Goal: Task Accomplishment & Management: Use online tool/utility

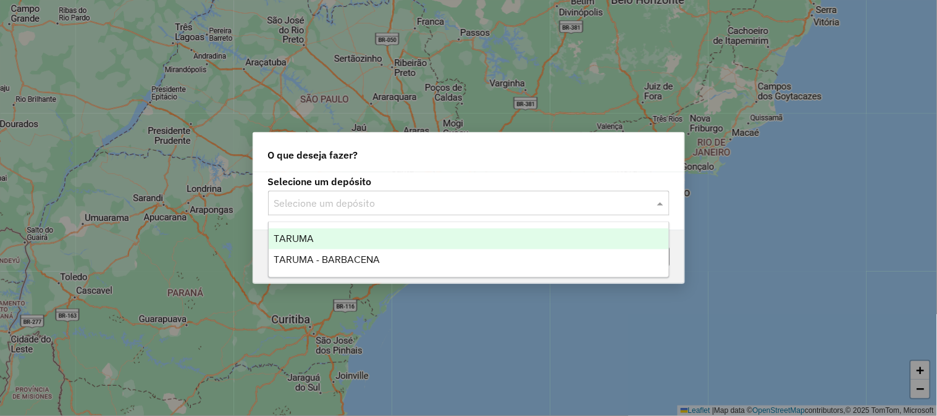
click at [500, 199] on input "text" at bounding box center [456, 203] width 364 height 15
click at [374, 235] on div "TARUMA" at bounding box center [469, 239] width 400 height 21
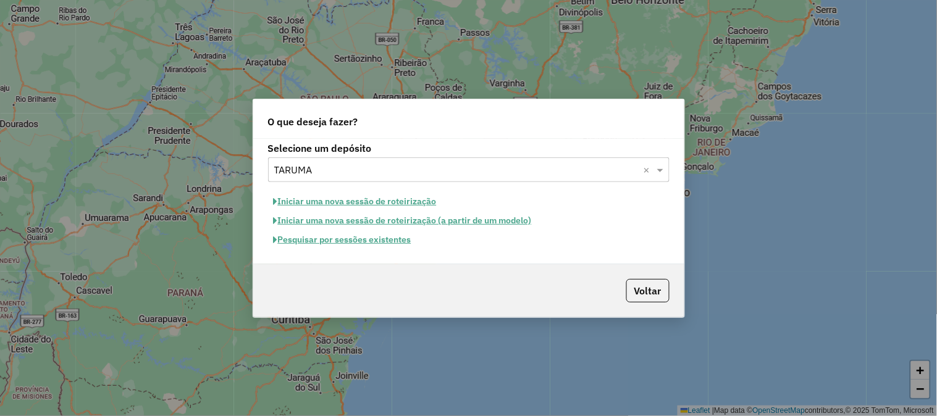
click at [387, 243] on button "Pesquisar por sessões existentes" at bounding box center [342, 239] width 149 height 19
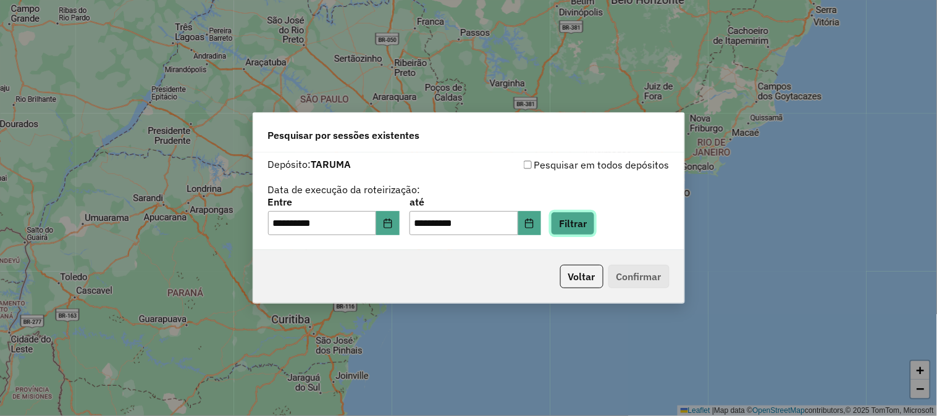
click at [570, 221] on button "Filtrar" at bounding box center [573, 223] width 44 height 23
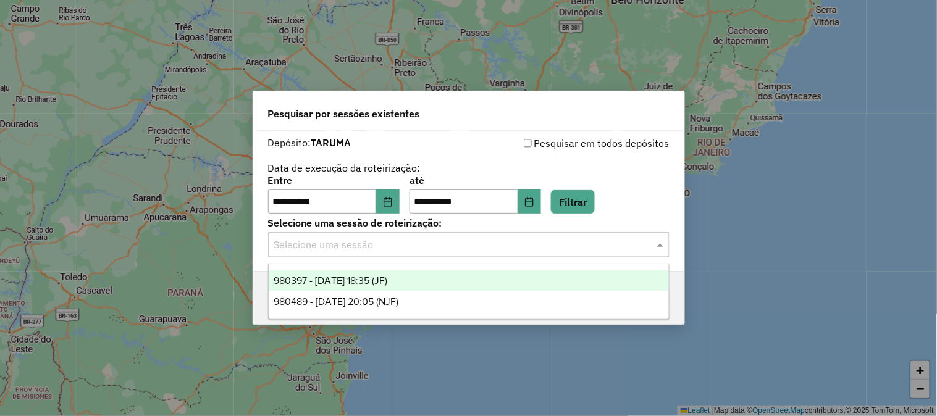
click at [513, 245] on input "text" at bounding box center [456, 245] width 364 height 15
click at [490, 282] on div "980397 - 16/08/2025 18:35 (JF)" at bounding box center [469, 281] width 400 height 21
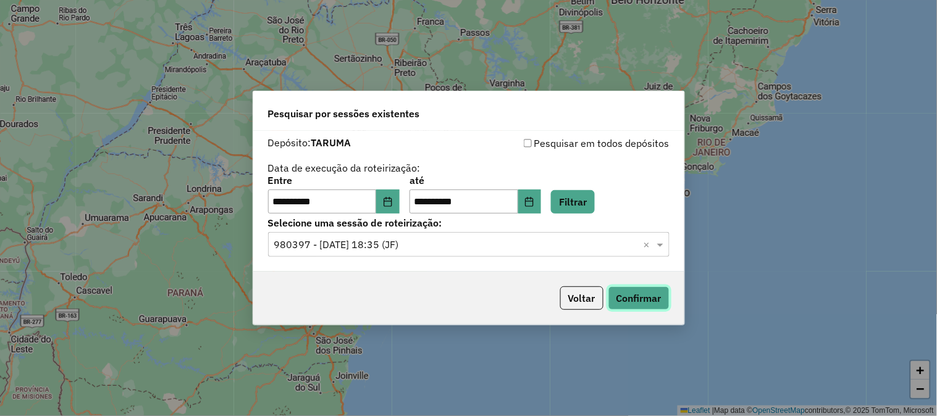
click at [612, 291] on button "Confirmar" at bounding box center [639, 298] width 61 height 23
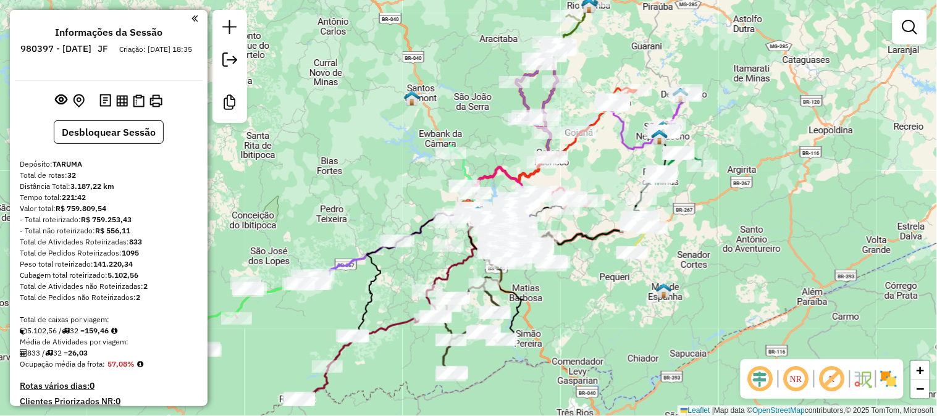
click at [466, 80] on div "Janela de atendimento Grade de atendimento Capacidade Transportadoras Veículos …" at bounding box center [468, 208] width 937 height 416
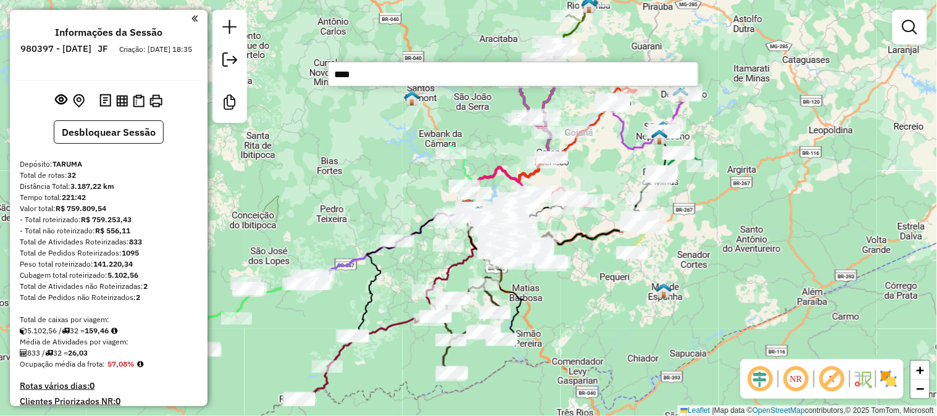
type input "*****"
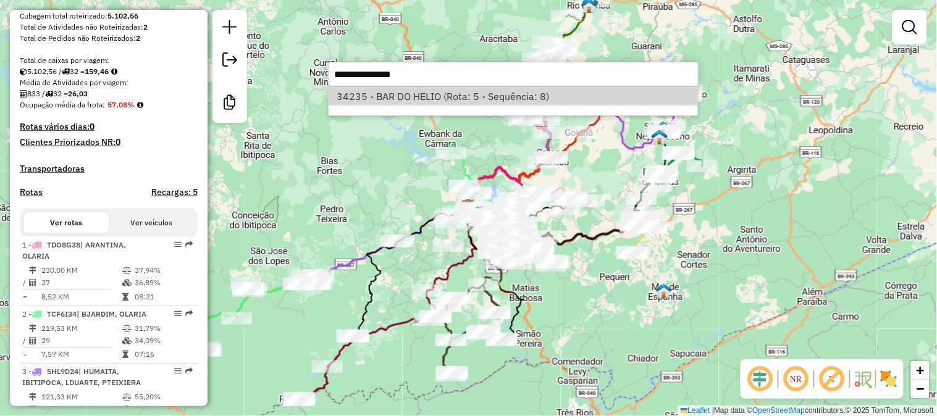
select select "**********"
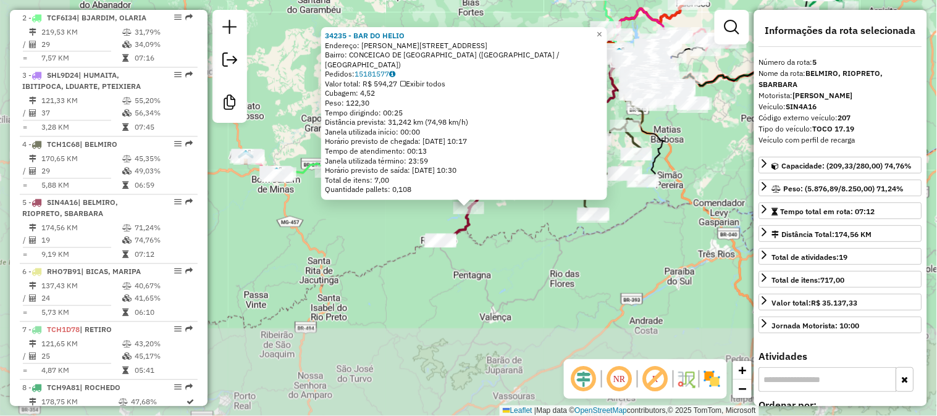
scroll to position [740, 0]
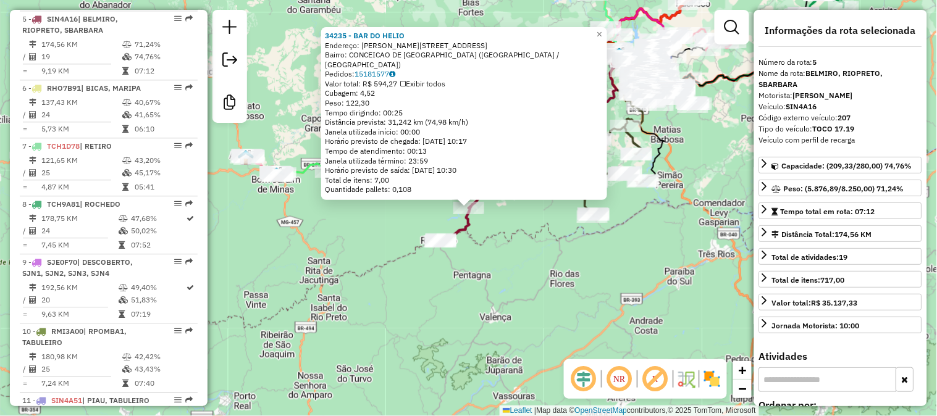
drag, startPoint x: 515, startPoint y: 219, endPoint x: 508, endPoint y: 220, distance: 6.9
click at [515, 219] on div "34235 - BAR DO [PERSON_NAME]: [PERSON_NAME] 40 Bairro: CONCEICAO DE [GEOGRAPHIC…" at bounding box center [468, 208] width 937 height 416
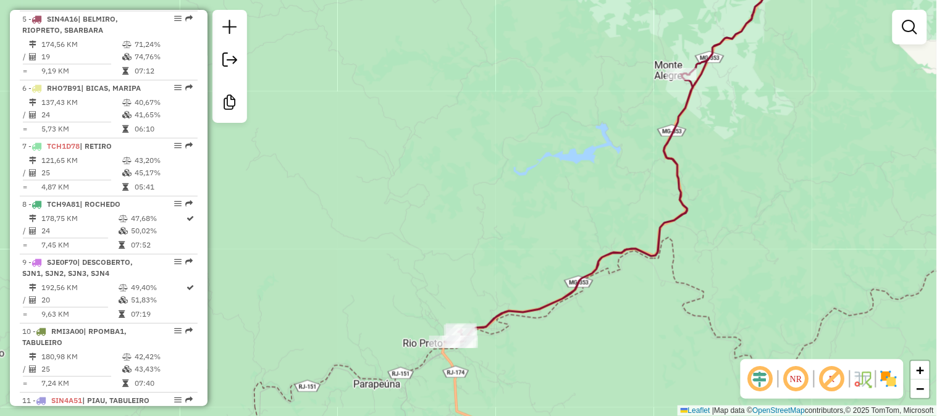
click at [513, 258] on div "Janela de atendimento Grade de atendimento Capacidade Transportadoras Veículos …" at bounding box center [468, 208] width 937 height 416
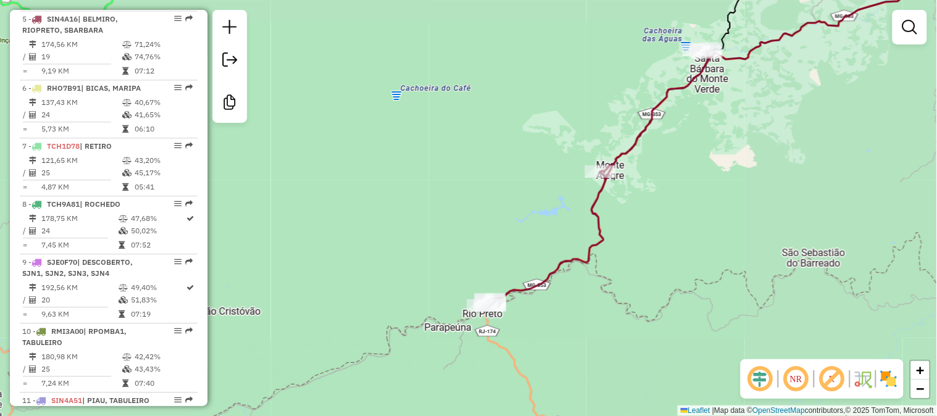
drag, startPoint x: 510, startPoint y: 237, endPoint x: 508, endPoint y: 289, distance: 51.9
click at [510, 289] on div "Janela de atendimento Grade de atendimento Capacidade Transportadoras Veículos …" at bounding box center [468, 208] width 937 height 416
